Goal: Task Accomplishment & Management: Use online tool/utility

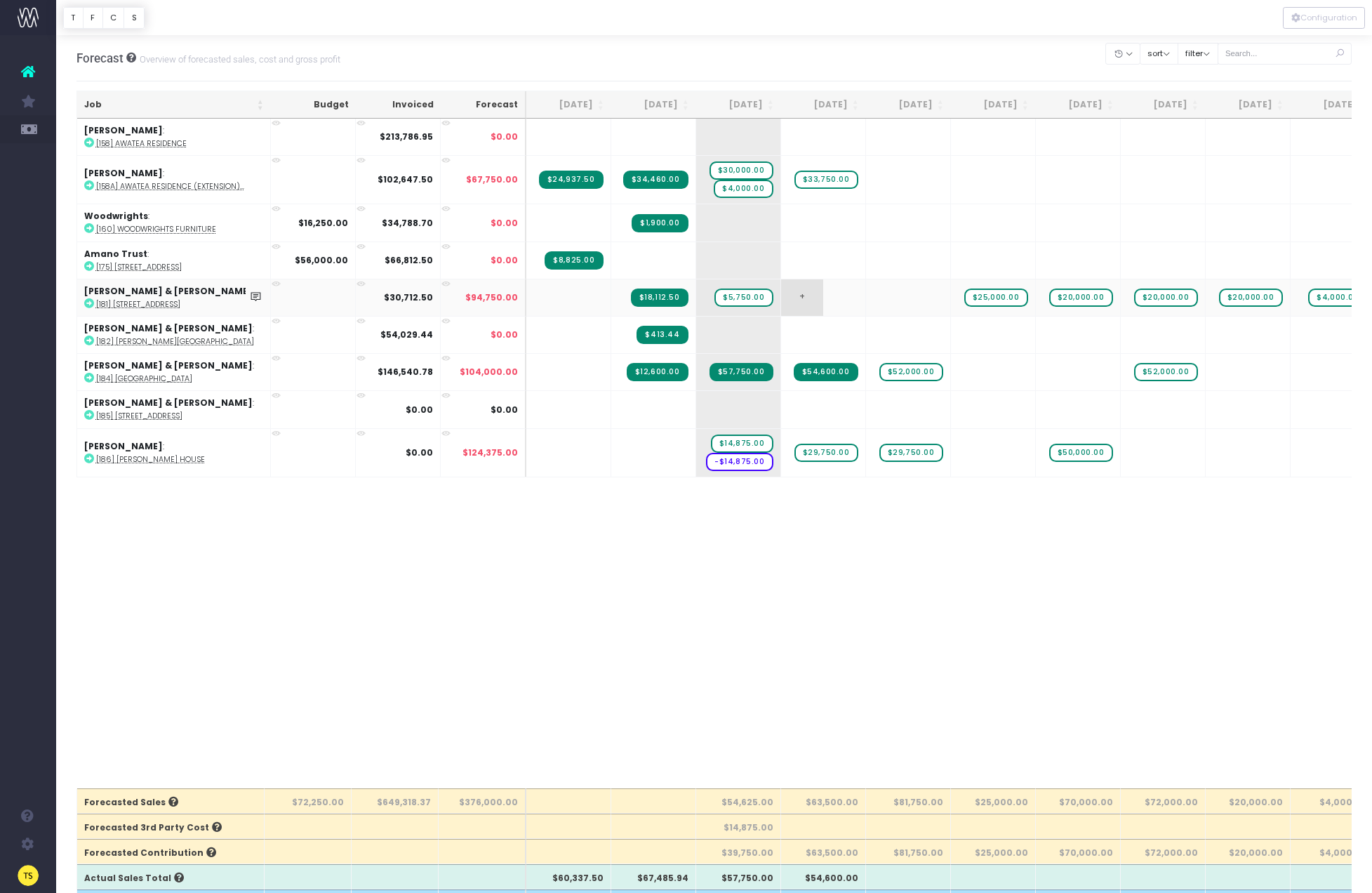
click at [801, 291] on span "+" at bounding box center [802, 297] width 42 height 37
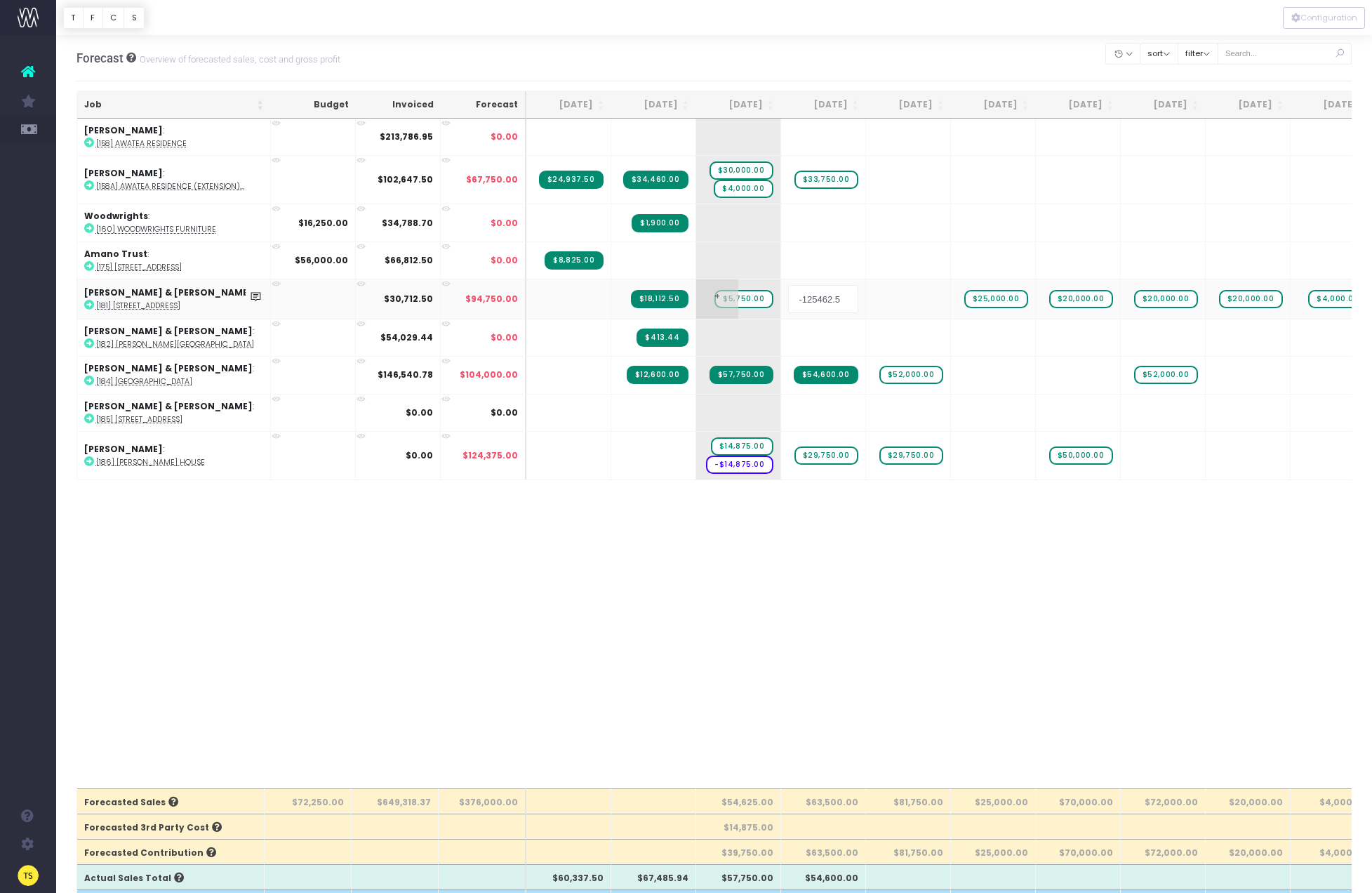
drag, startPoint x: 756, startPoint y: 291, endPoint x: 734, endPoint y: 289, distance: 22.1
click at [734, 289] on tr "Jeremy Thompson & Charlotte Rose : [181] 22 Tawariki Street $30,712.50 $94,750.…" at bounding box center [896, 298] width 1638 height 40
type input "2750"
click at [731, 297] on body "Oh my... this is bad. wayahead wasn't able to load this page. Please contact su…" at bounding box center [686, 446] width 1372 height 893
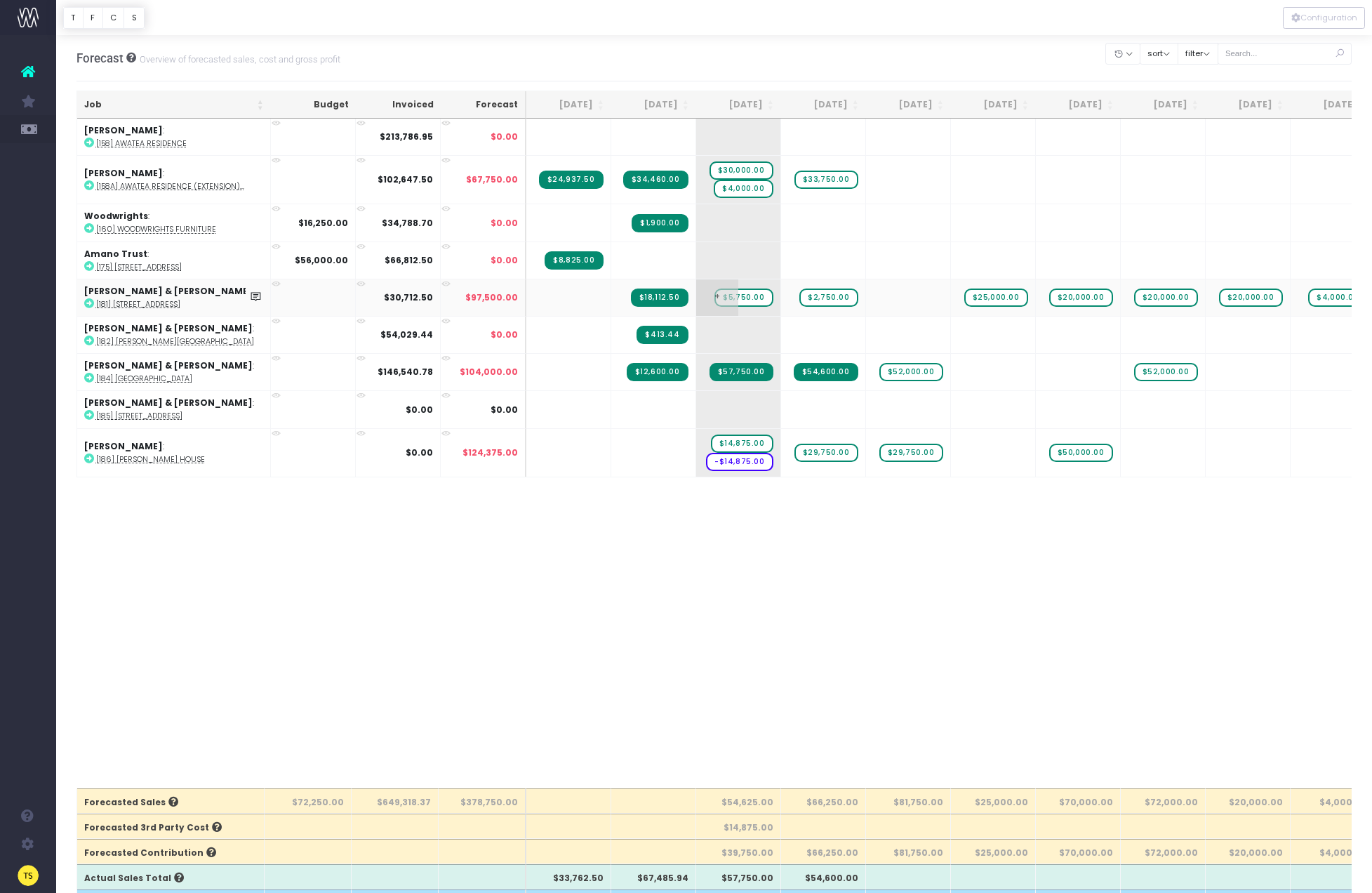
click at [738, 297] on span "+" at bounding box center [717, 297] width 42 height 37
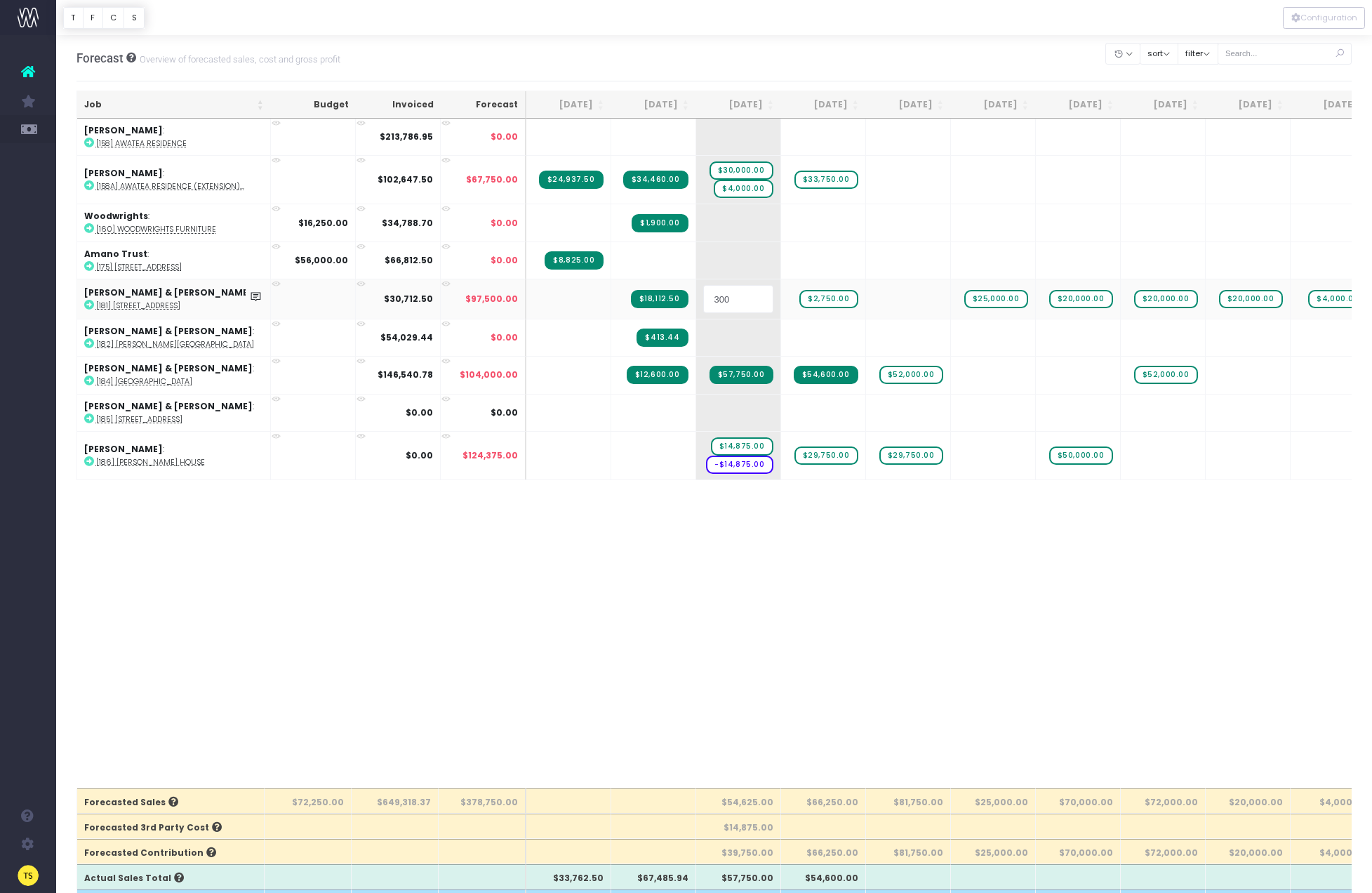
type input "3000"
click at [751, 693] on body "Oh my... this is bad. wayahead wasn't able to load this page. Please contact su…" at bounding box center [686, 446] width 1372 height 893
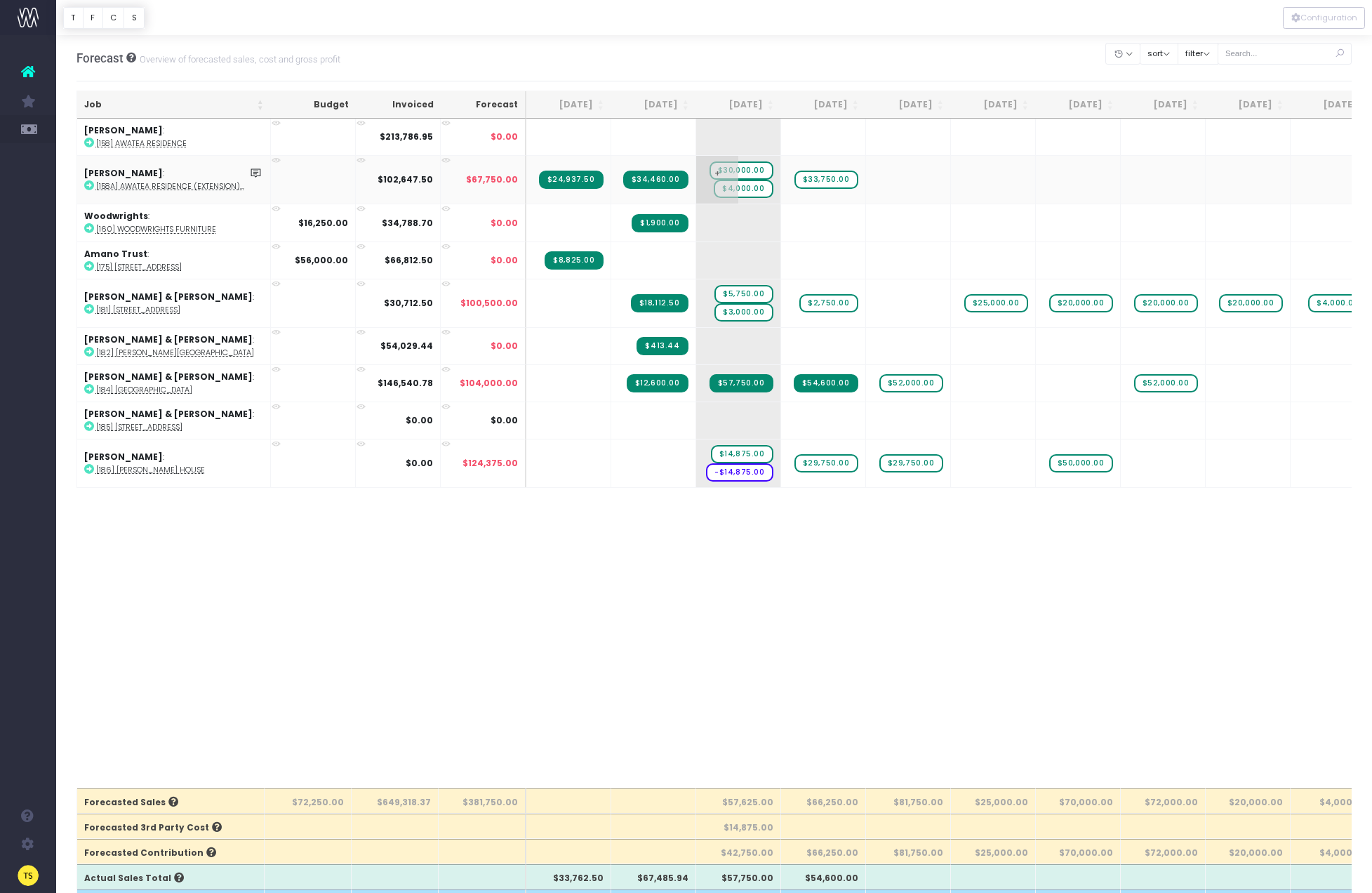
click at [745, 186] on span "$4,000.00" at bounding box center [743, 189] width 59 height 18
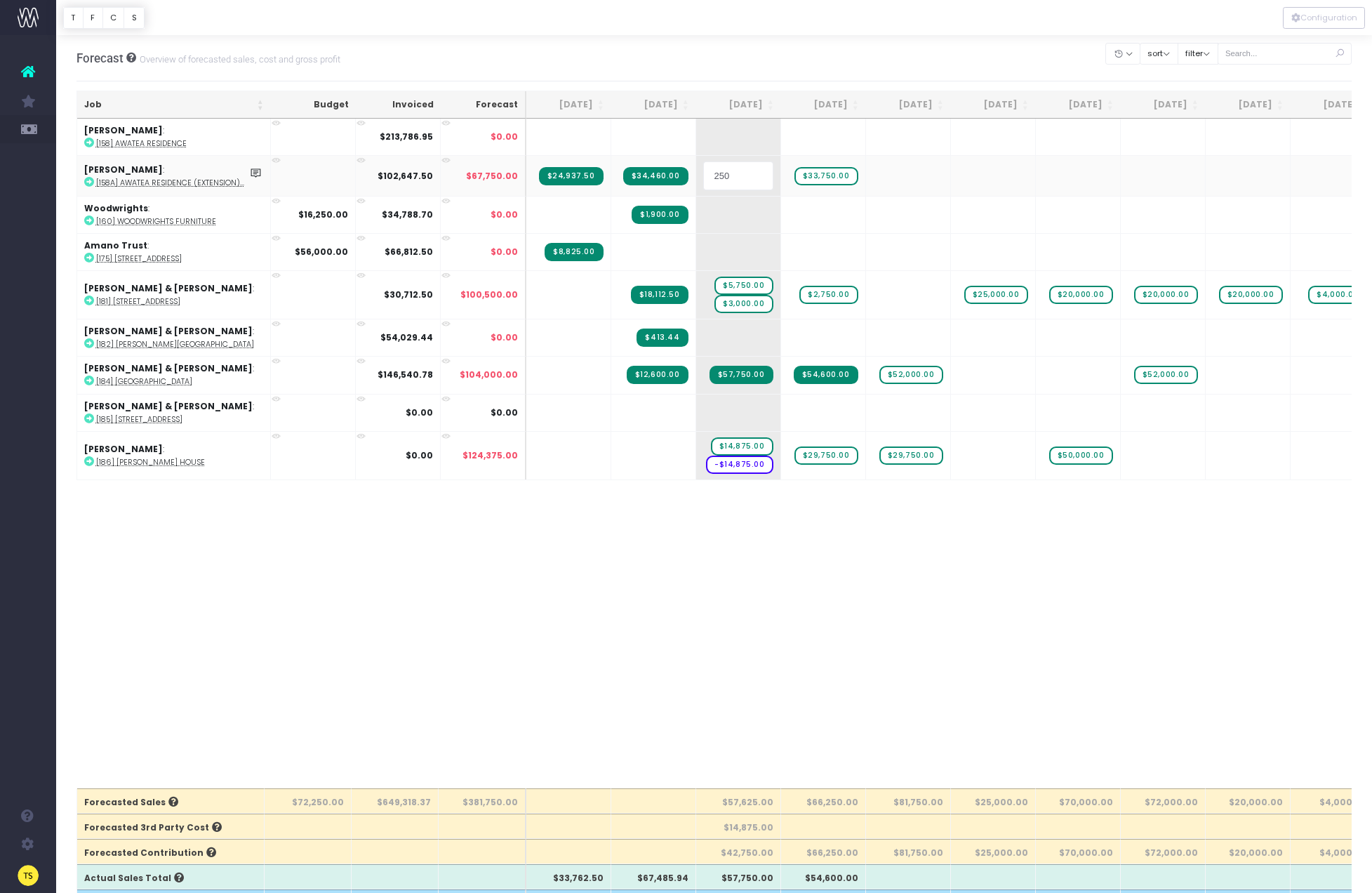
type input "2500"
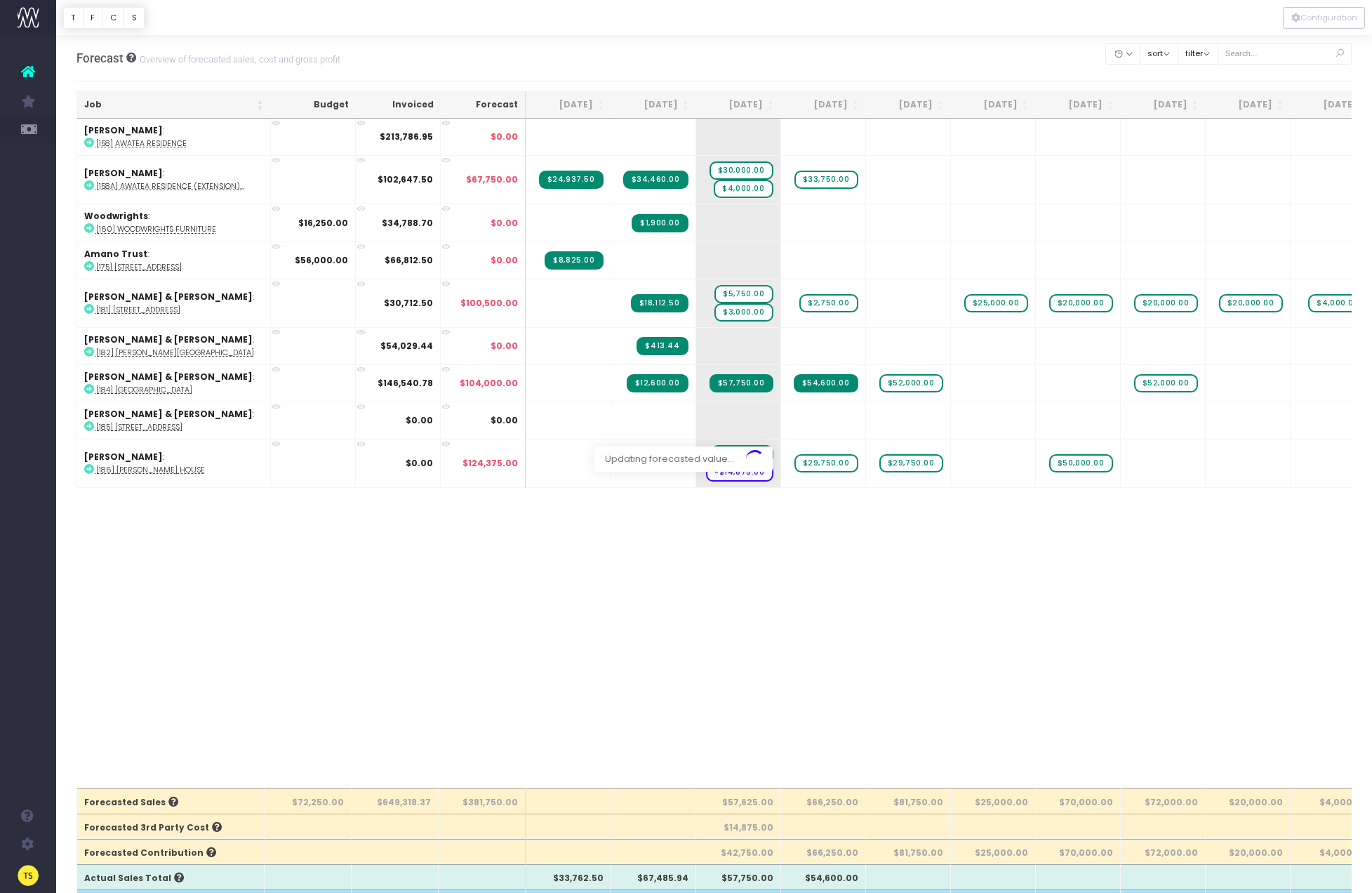
click at [671, 644] on body "Oh my... this is bad. wayahead wasn't able to load this page. Please contact su…" at bounding box center [686, 446] width 1372 height 893
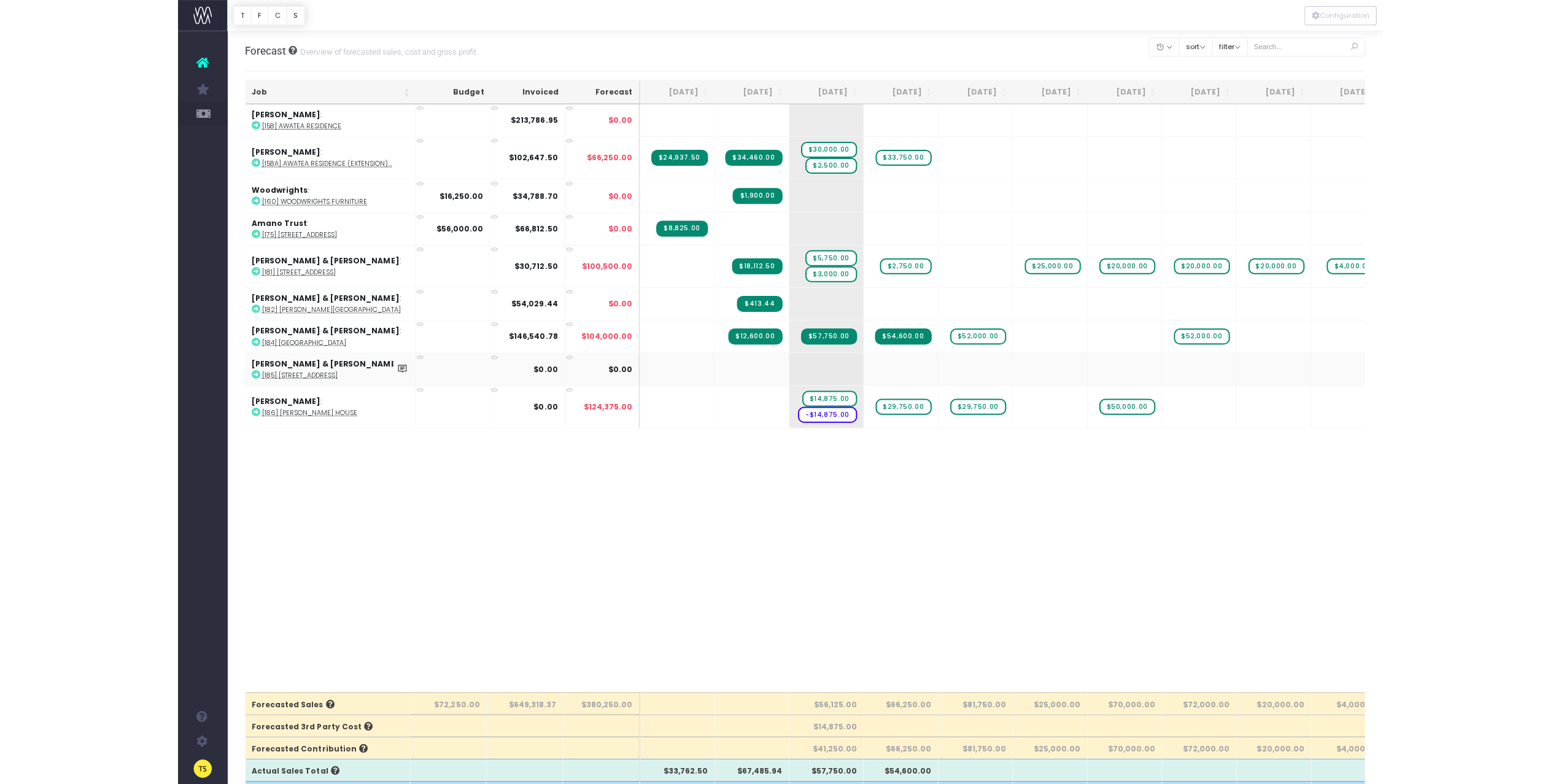
scroll to position [85, 0]
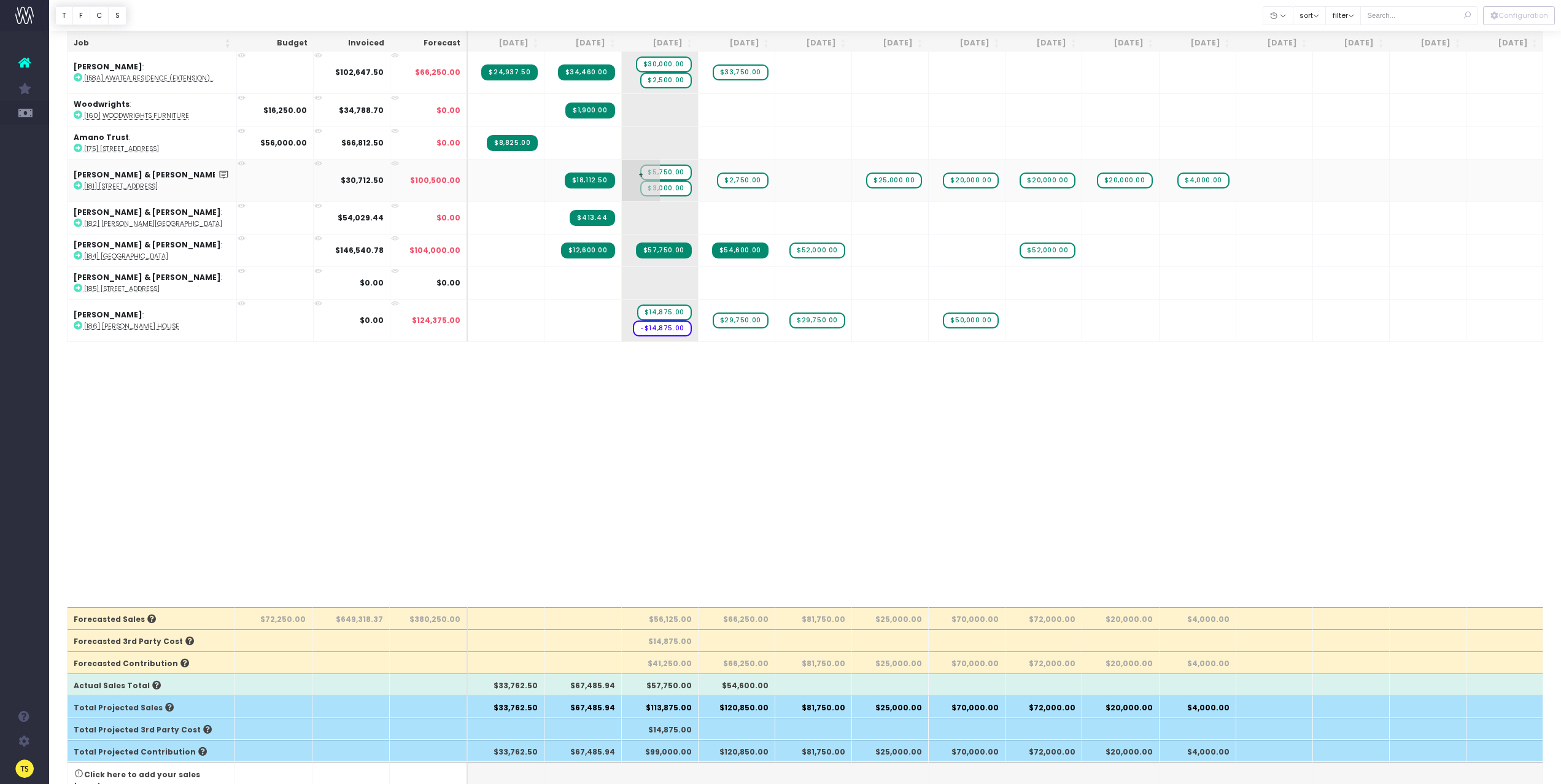
click at [668, 172] on span "$5,750.00" at bounding box center [666, 172] width 51 height 16
click at [550, 468] on body "Oh my... this is bad. wayahead wasn't able to load this page. Please contact su…" at bounding box center [780, 307] width 1561 height 784
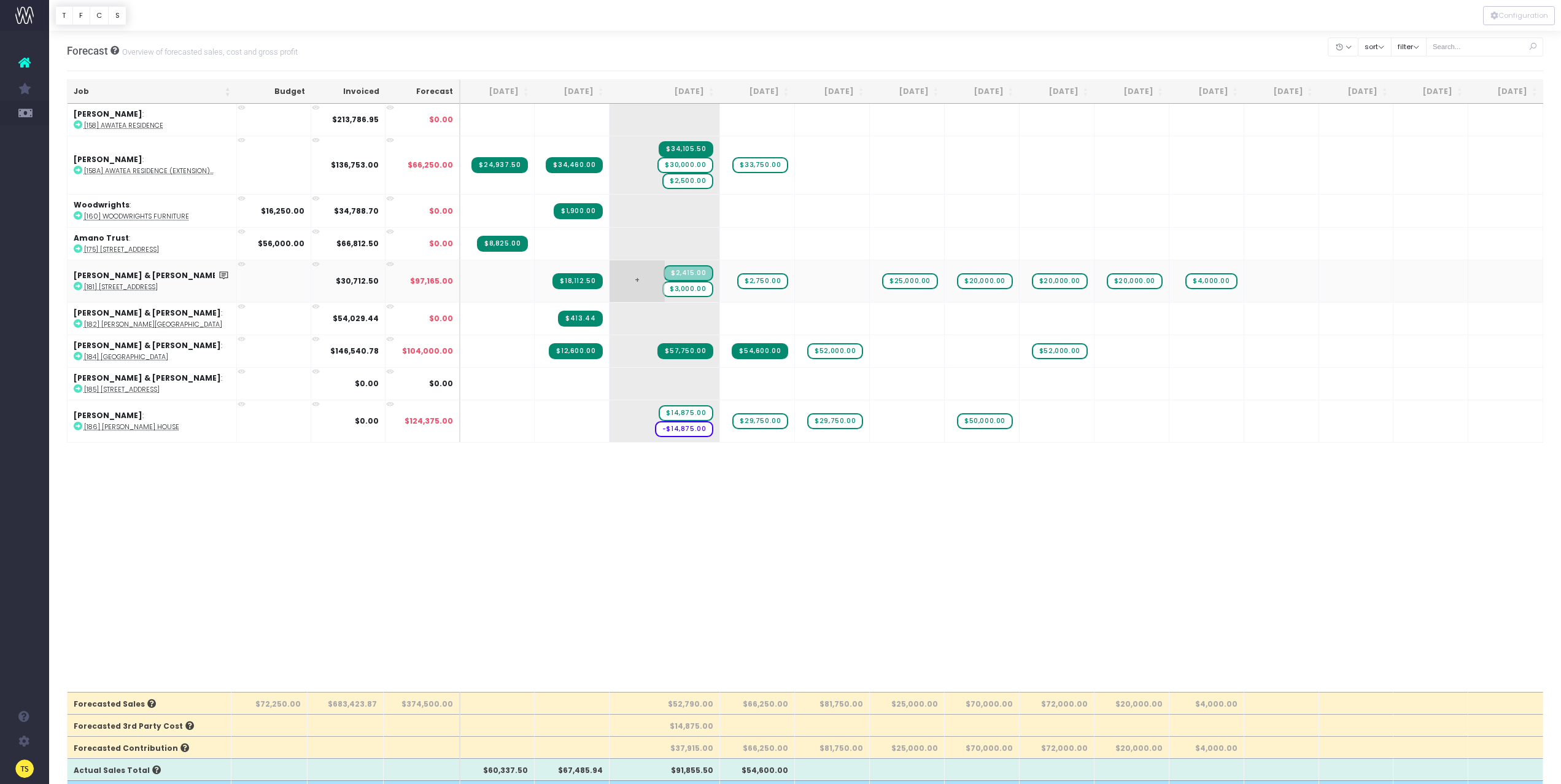
click at [700, 281] on span "$3,000.00" at bounding box center [688, 289] width 51 height 16
click at [617, 655] on body "Oh my... this is bad. wayahead wasn't able to load this page. Please contact su…" at bounding box center [780, 392] width 1561 height 784
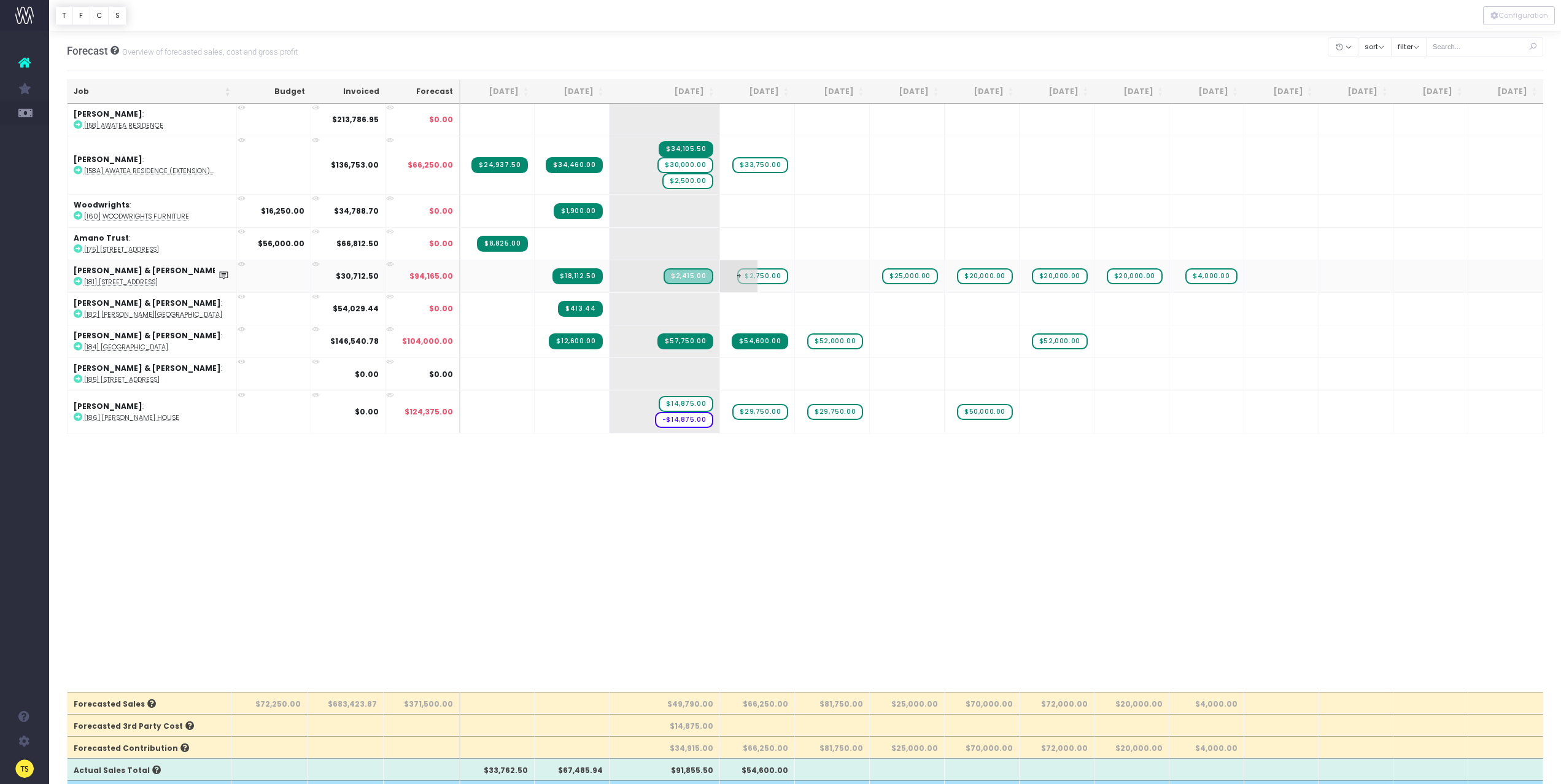
click at [756, 273] on span "+" at bounding box center [738, 276] width 37 height 32
type input "3450"
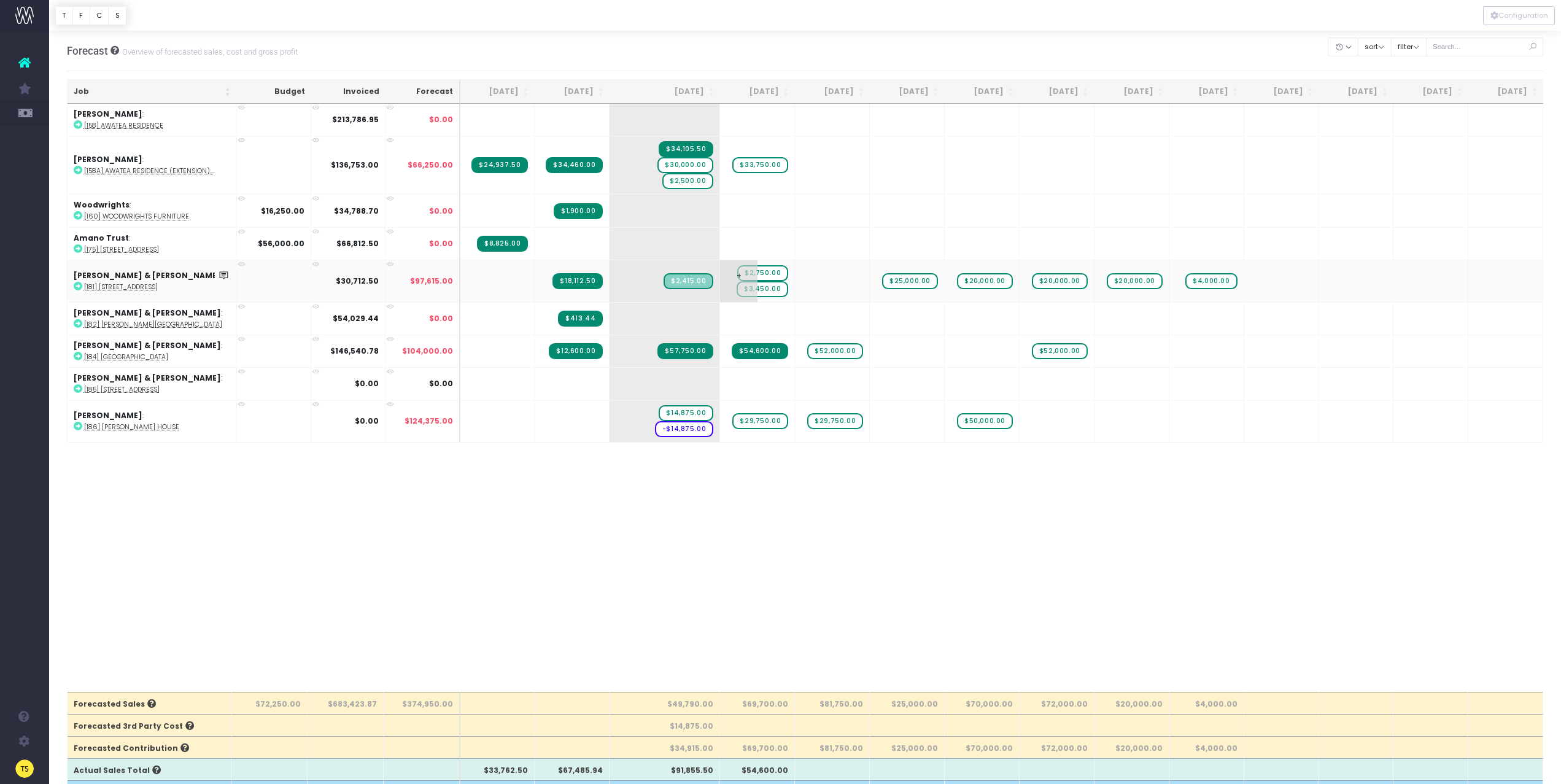
click at [772, 272] on span "$2,750.00" at bounding box center [763, 273] width 51 height 16
click at [825, 652] on body "Oh my... this is bad. wayahead wasn't able to load this page. Please contact su…" at bounding box center [780, 392] width 1561 height 784
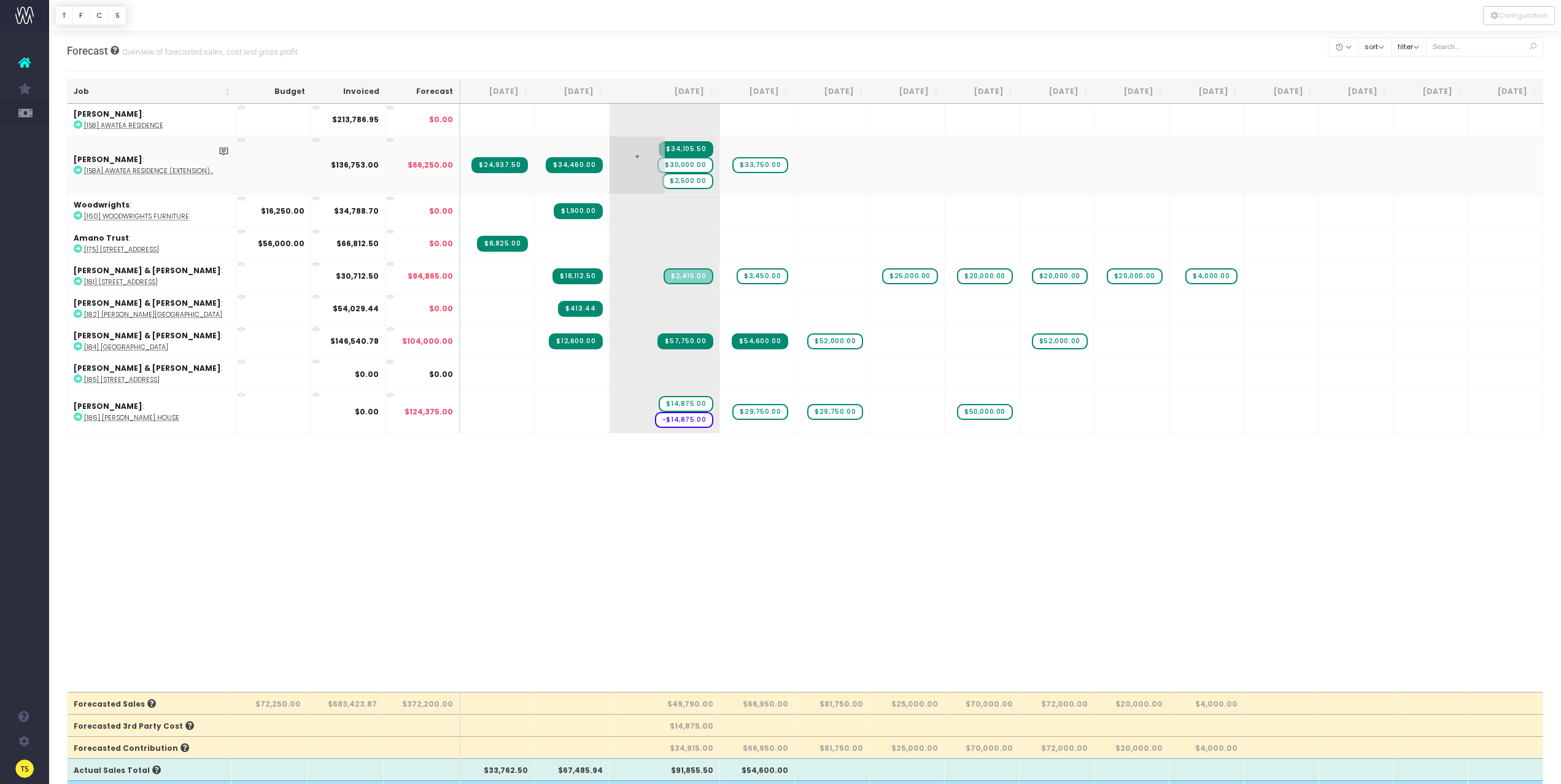
click at [694, 165] on span "$30,000.00" at bounding box center [685, 165] width 56 height 16
click at [719, 503] on body "Oh my... this is bad. wayahead wasn't able to load this page. Please contact su…" at bounding box center [780, 392] width 1561 height 784
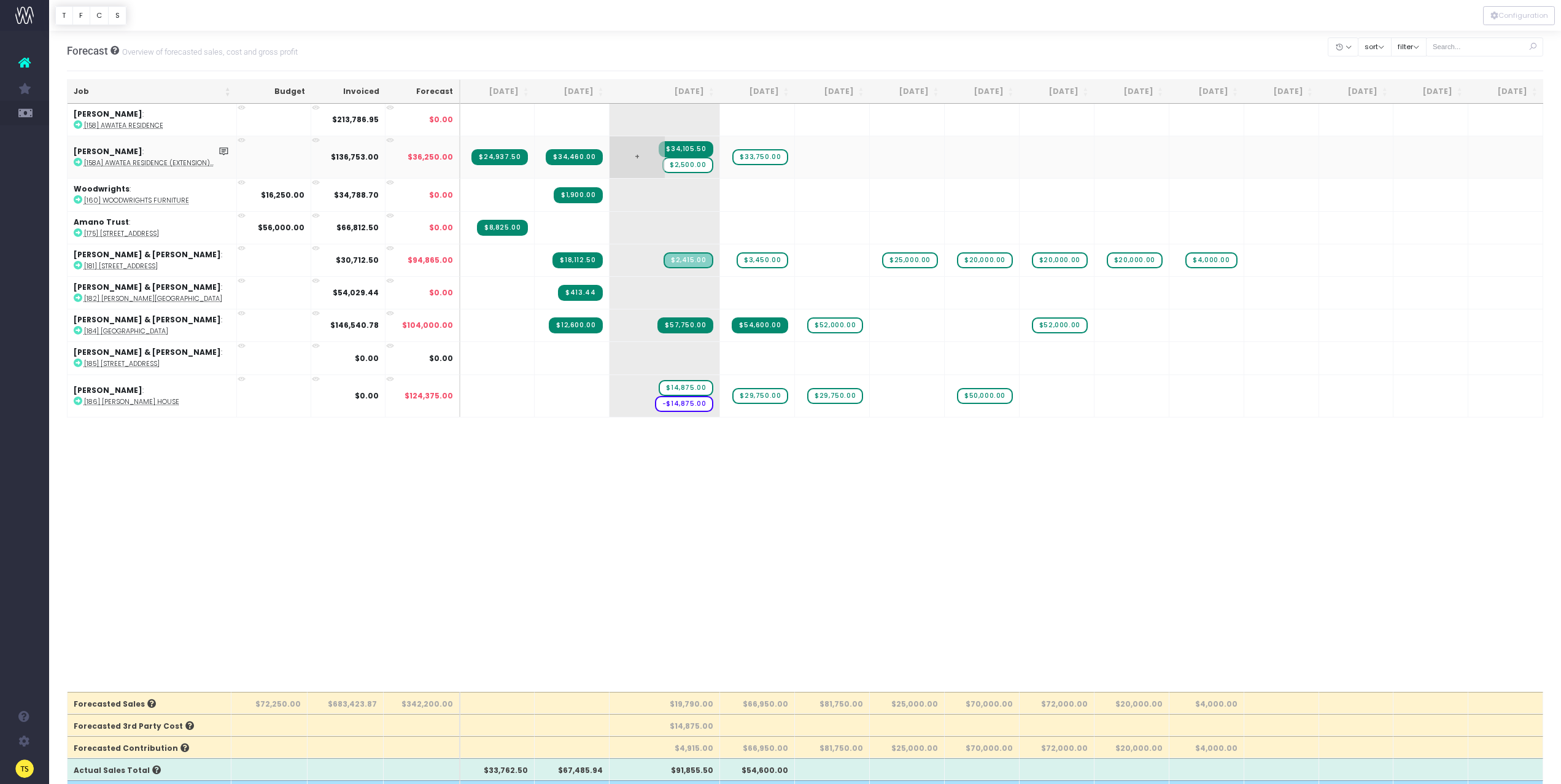
click at [688, 165] on span "$2,500.00" at bounding box center [688, 165] width 51 height 16
click at [723, 569] on body "Oh my... this is bad. wayahead wasn't able to load this page. Please contact su…" at bounding box center [780, 392] width 1561 height 784
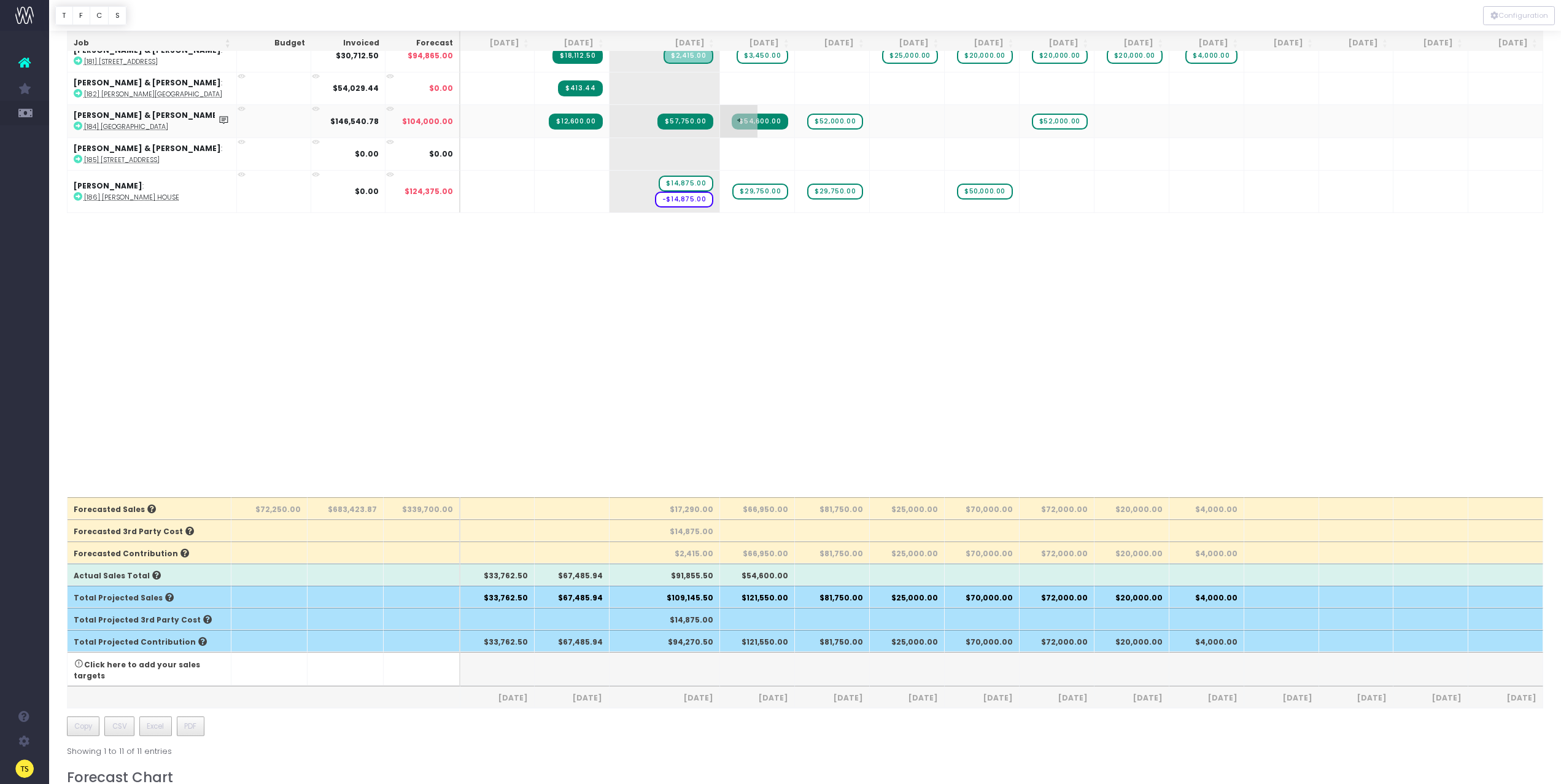
scroll to position [294, 0]
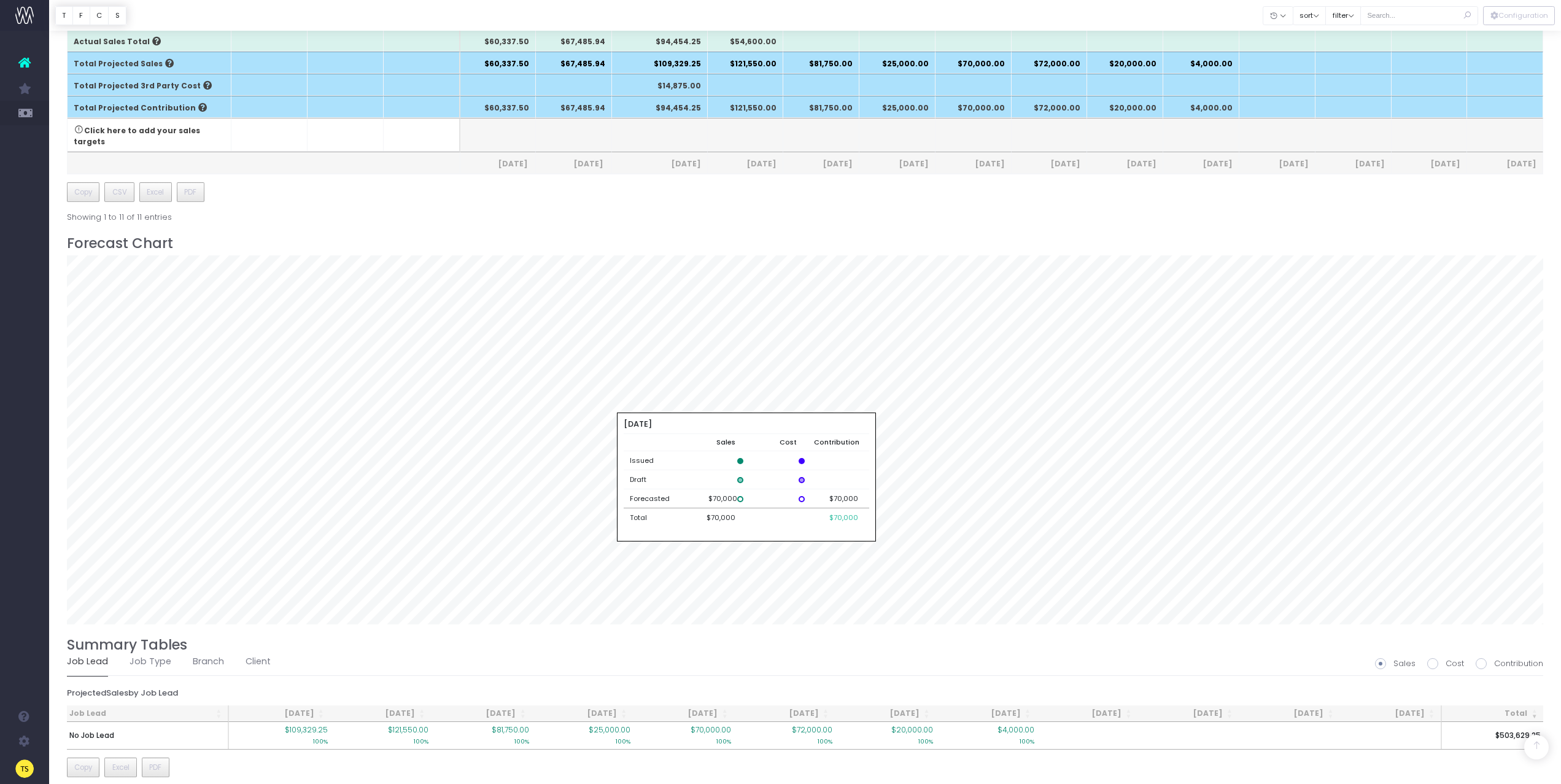
scroll to position [234, 0]
